Goal: Navigation & Orientation: Find specific page/section

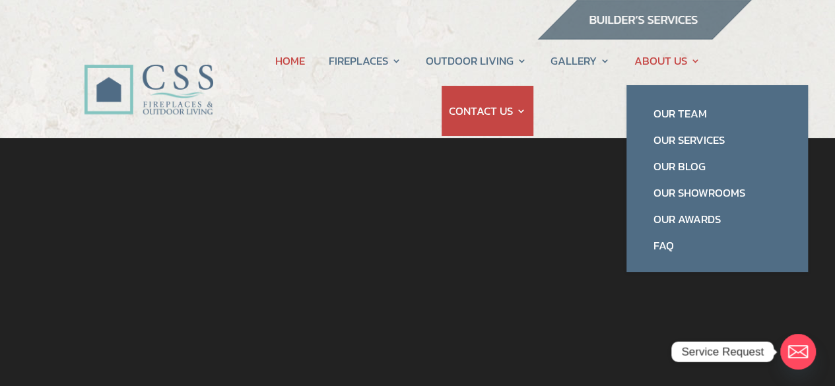
click at [649, 53] on link "ABOUT US" at bounding box center [666, 61] width 66 height 50
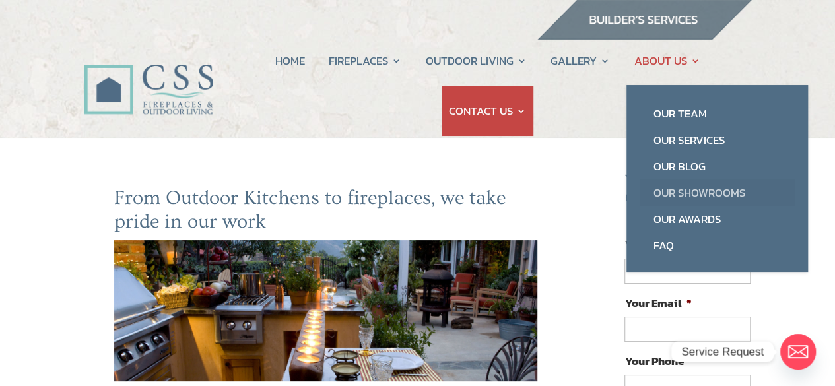
click at [682, 188] on link "Our Showrooms" at bounding box center [716, 192] width 155 height 26
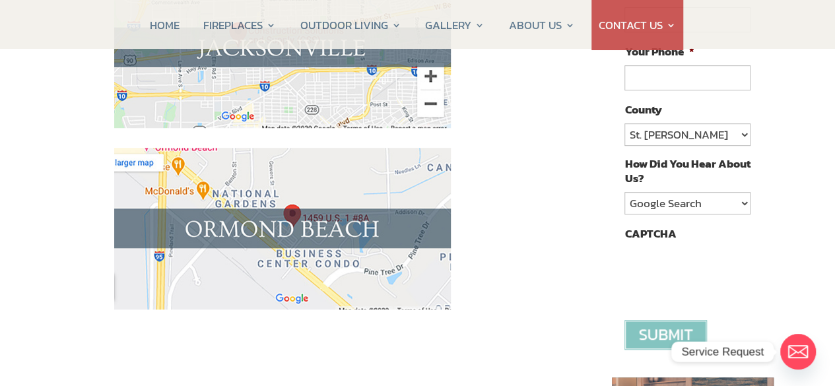
scroll to position [330, 0]
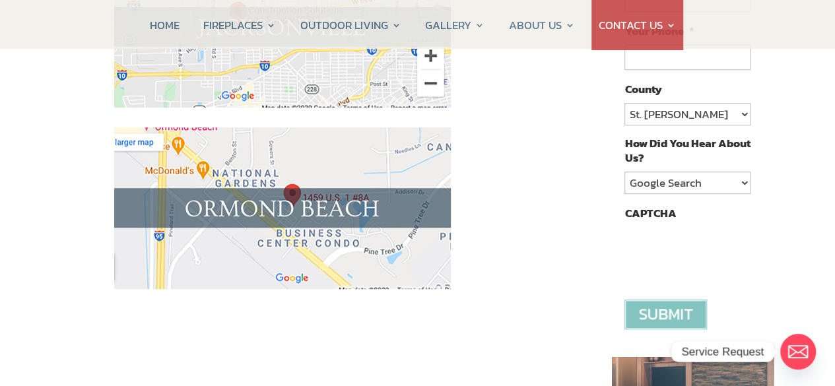
click at [229, 209] on img at bounding box center [282, 208] width 337 height 162
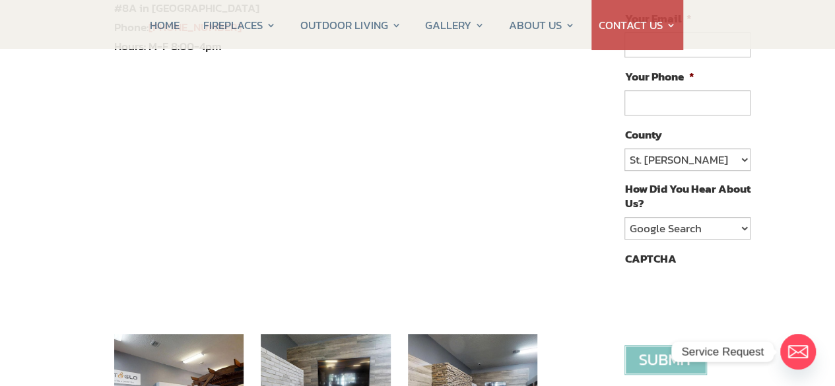
scroll to position [264, 0]
